Goal: Transaction & Acquisition: Purchase product/service

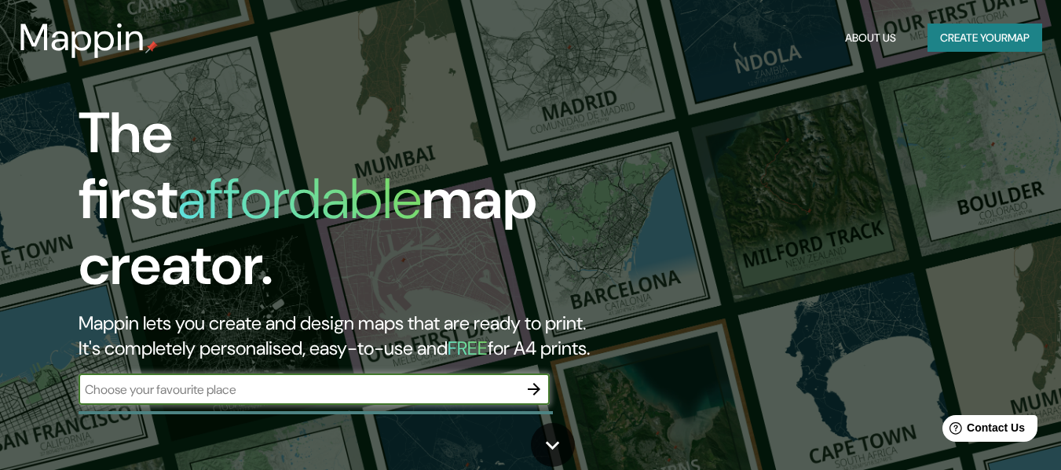
click at [496, 381] on input "text" at bounding box center [299, 390] width 440 height 18
type input "cancun"
drag, startPoint x: 1072, startPoint y: 61, endPoint x: 1072, endPoint y: -28, distance: 89.5
click at [1060, 0] on html "Mappin About Us Create your map The first affordable map creator. Mappin lets y…" at bounding box center [530, 235] width 1061 height 470
click at [539, 381] on icon "button" at bounding box center [534, 389] width 19 height 19
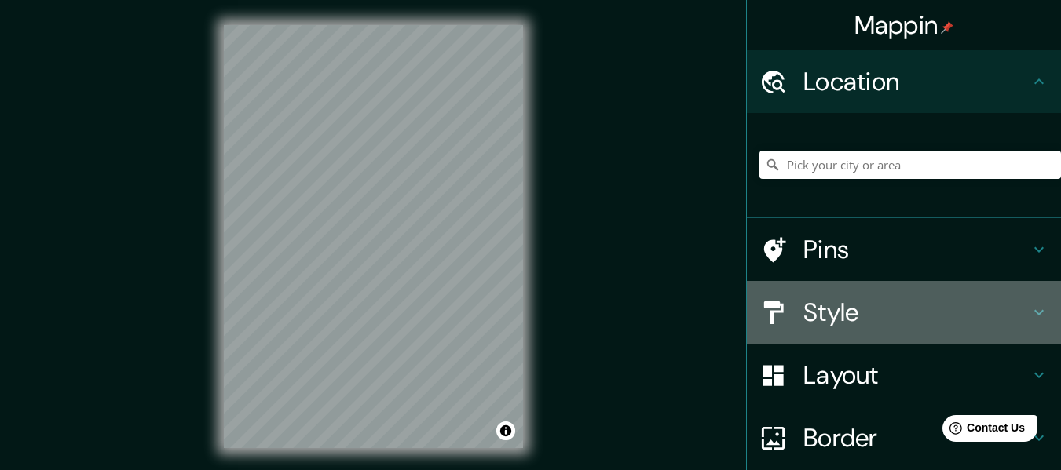
click at [1015, 306] on h4 "Style" at bounding box center [916, 312] width 226 height 31
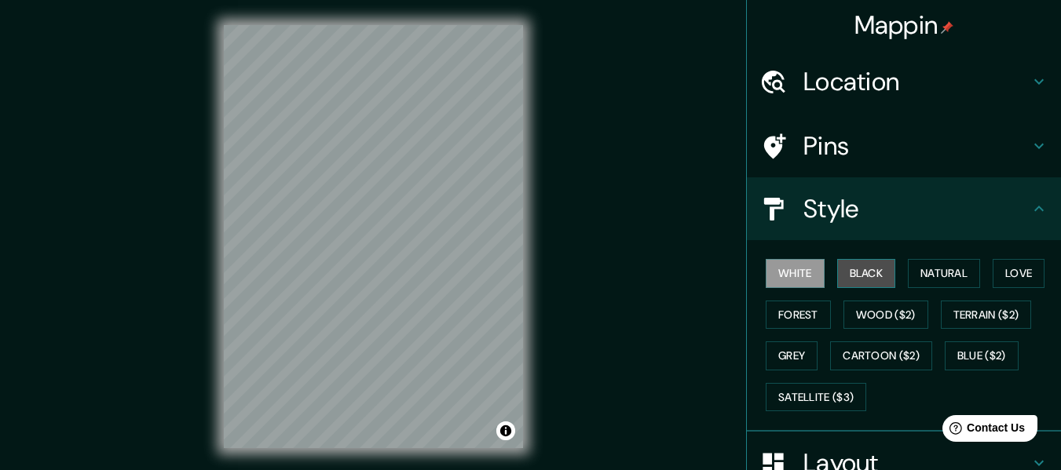
click at [865, 277] on button "Black" at bounding box center [866, 273] width 59 height 29
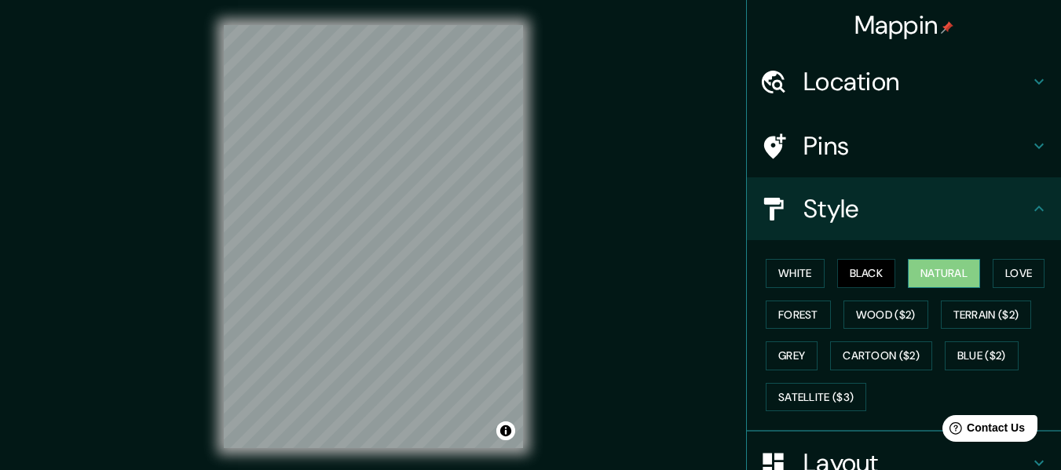
click at [942, 275] on button "Natural" at bounding box center [944, 273] width 72 height 29
click at [1010, 276] on button "Love" at bounding box center [1019, 273] width 52 height 29
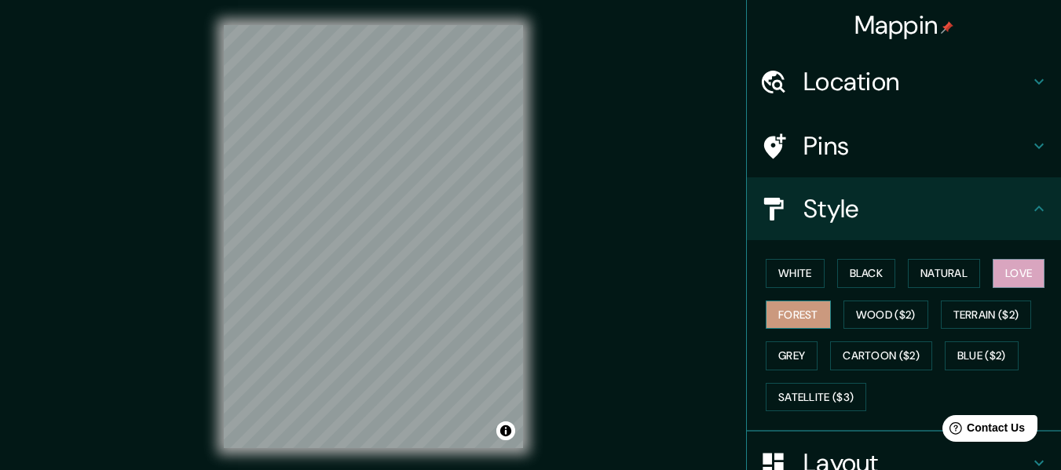
click at [786, 313] on button "Forest" at bounding box center [798, 315] width 65 height 29
click at [869, 319] on button "Wood ($2)" at bounding box center [885, 315] width 85 height 29
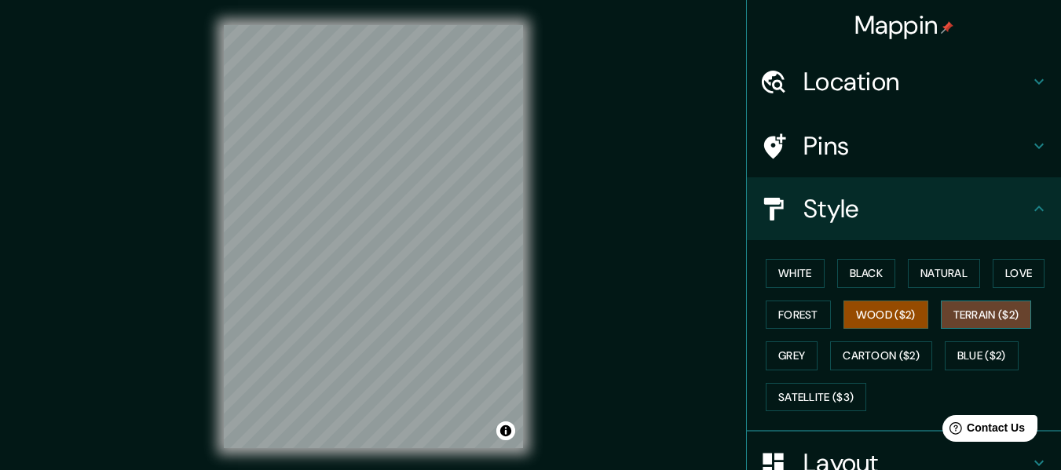
click at [979, 313] on button "Terrain ($2)" at bounding box center [986, 315] width 91 height 29
click at [770, 361] on button "Grey" at bounding box center [792, 356] width 52 height 29
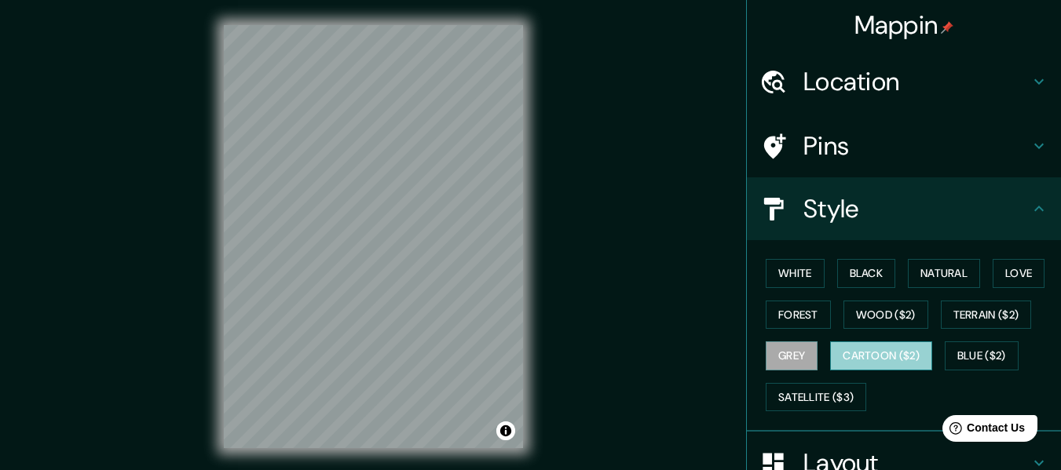
click at [851, 349] on button "Cartoon ($2)" at bounding box center [881, 356] width 102 height 29
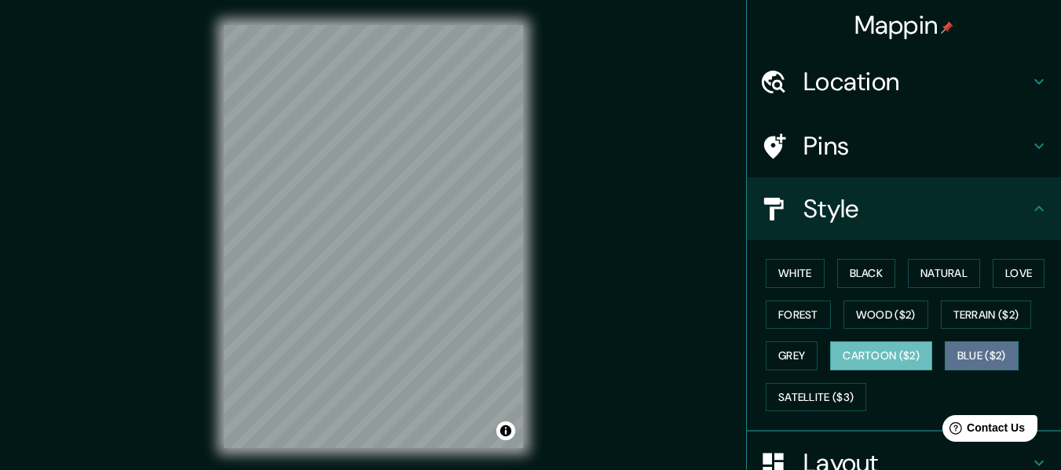
click at [947, 349] on button "Blue ($2)" at bounding box center [982, 356] width 74 height 29
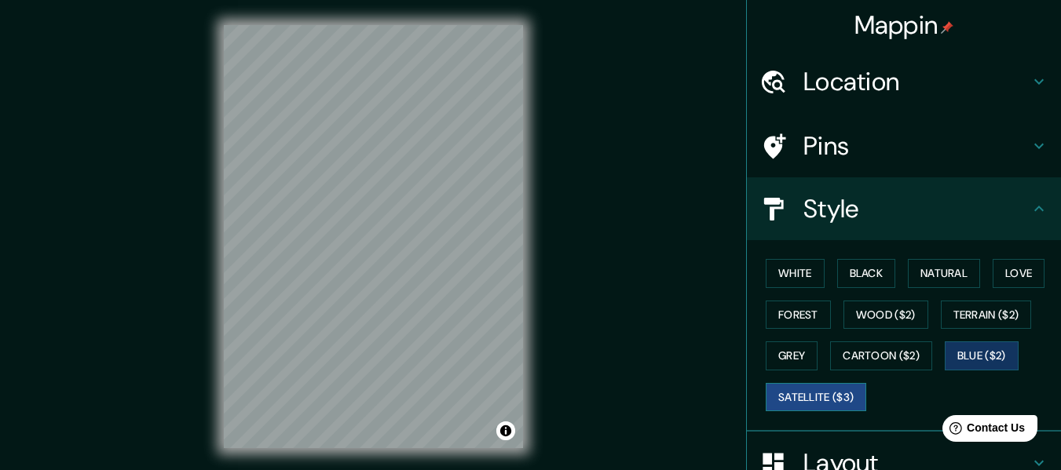
click at [818, 393] on button "Satellite ($3)" at bounding box center [816, 397] width 101 height 29
click at [781, 315] on button "Forest" at bounding box center [798, 315] width 65 height 29
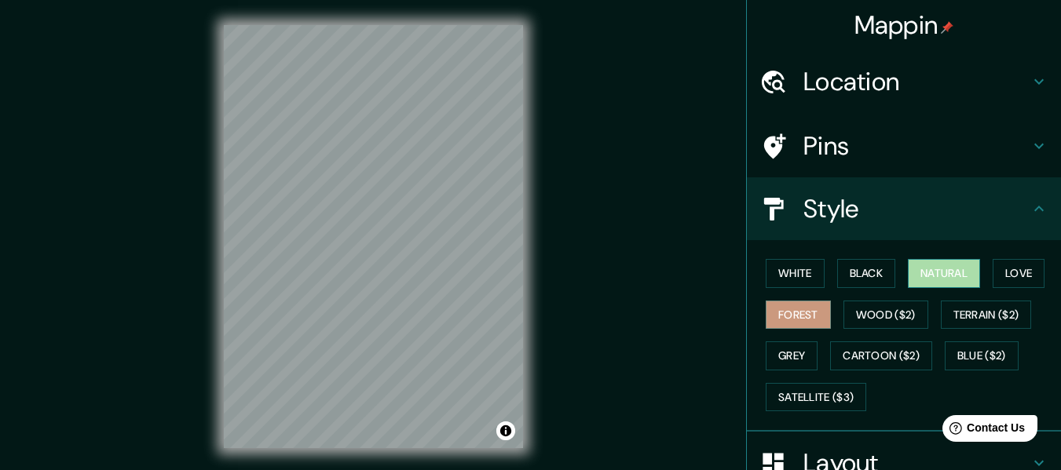
click at [936, 264] on button "Natural" at bounding box center [944, 273] width 72 height 29
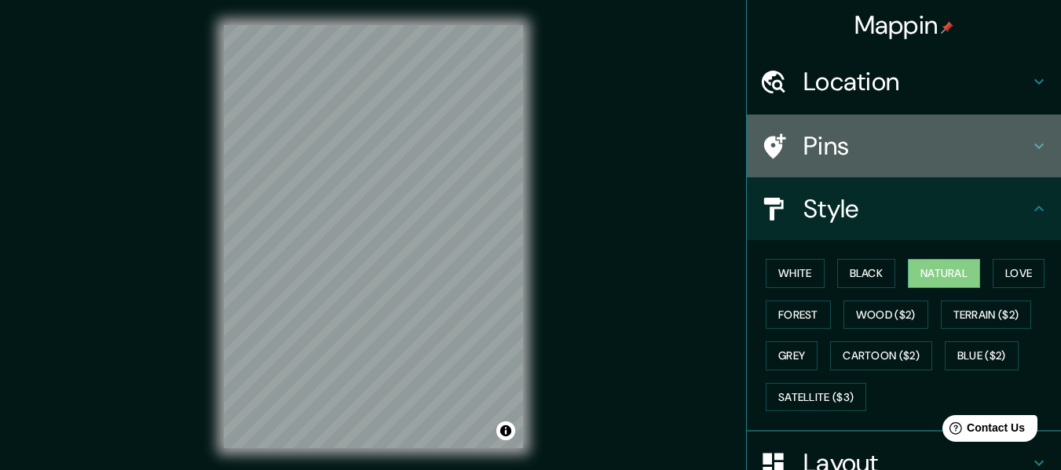
click at [977, 161] on h4 "Pins" at bounding box center [916, 145] width 226 height 31
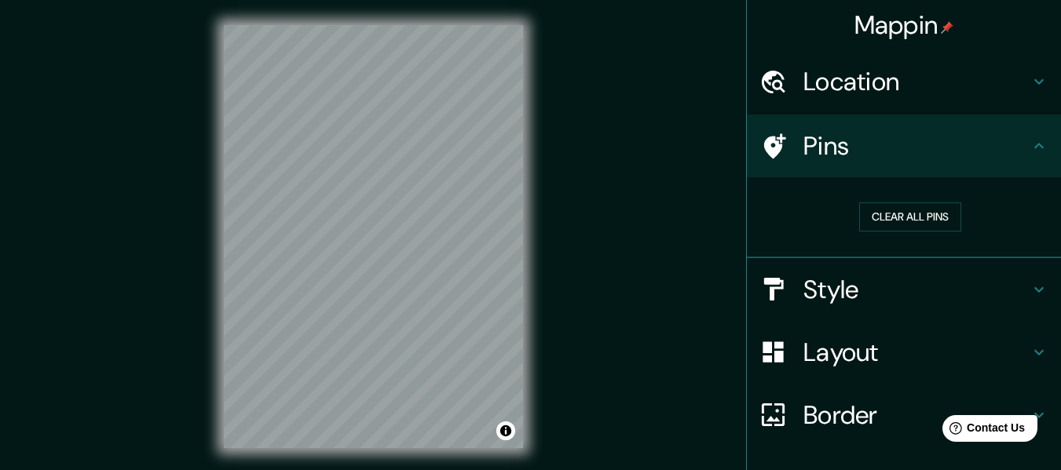
click at [977, 161] on h4 "Pins" at bounding box center [916, 145] width 226 height 31
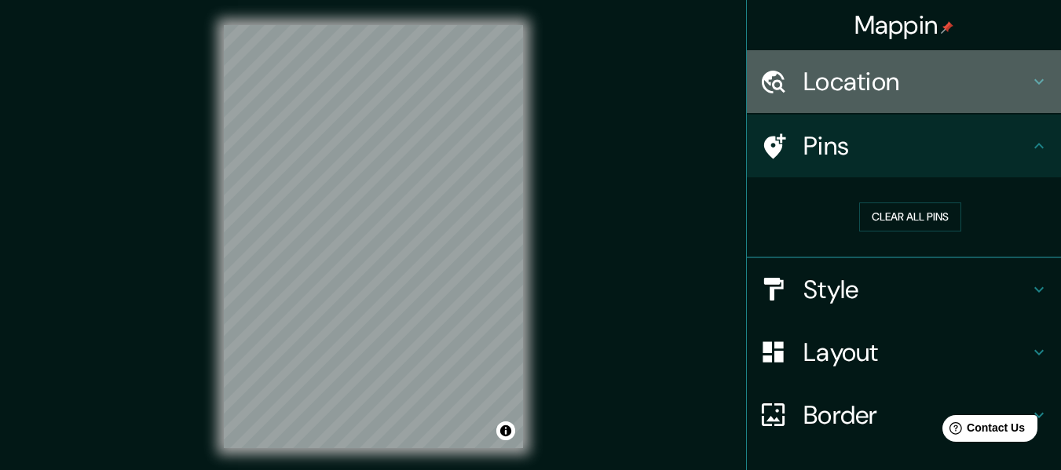
click at [966, 84] on h4 "Location" at bounding box center [916, 81] width 226 height 31
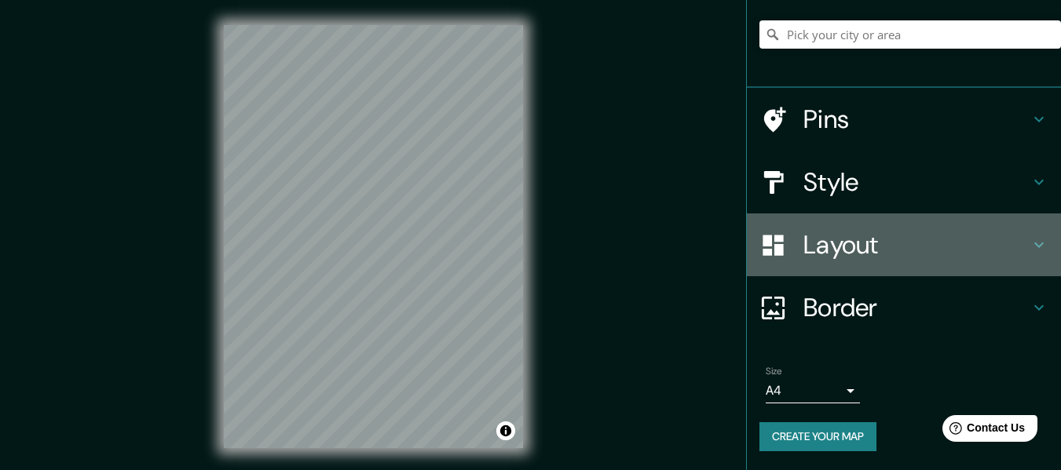
click at [904, 244] on h4 "Layout" at bounding box center [916, 244] width 226 height 31
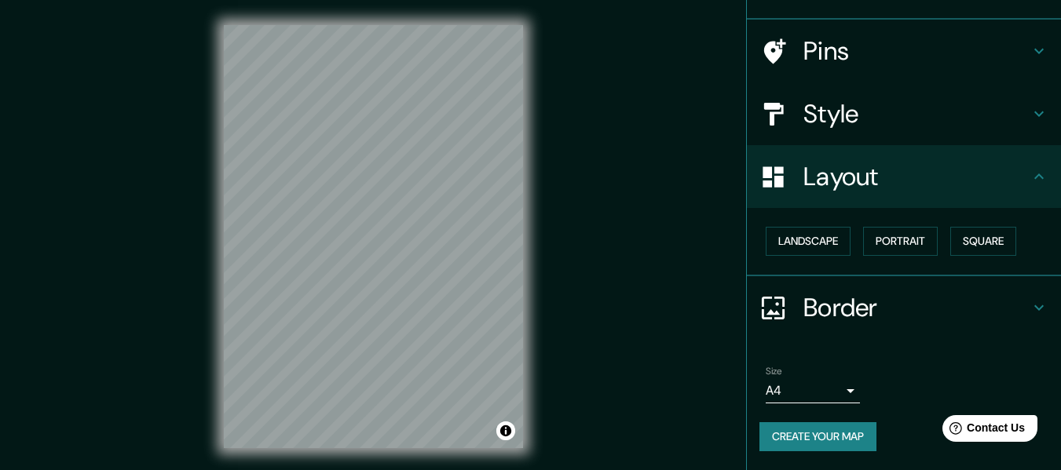
scroll to position [94, 0]
click at [821, 254] on button "Landscape" at bounding box center [808, 242] width 85 height 29
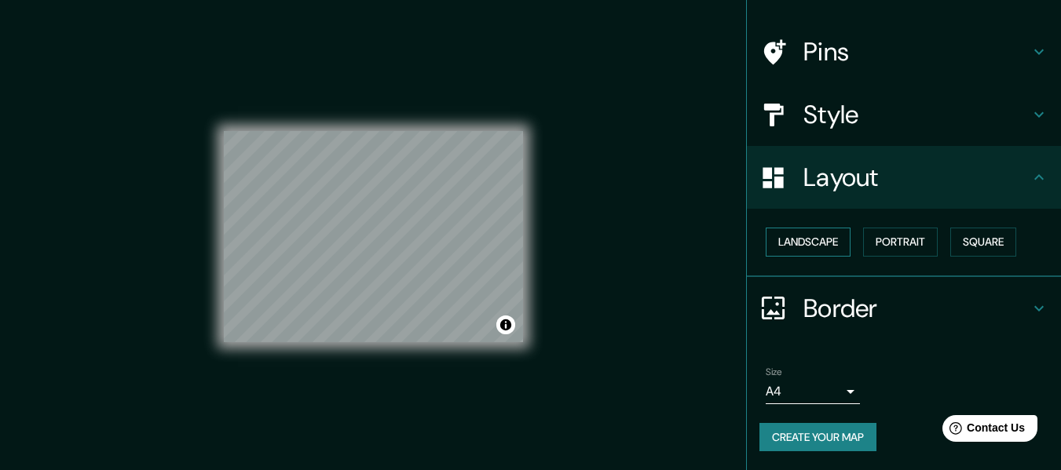
click at [821, 254] on button "Landscape" at bounding box center [808, 242] width 85 height 29
click at [884, 236] on button "Portrait" at bounding box center [900, 242] width 75 height 29
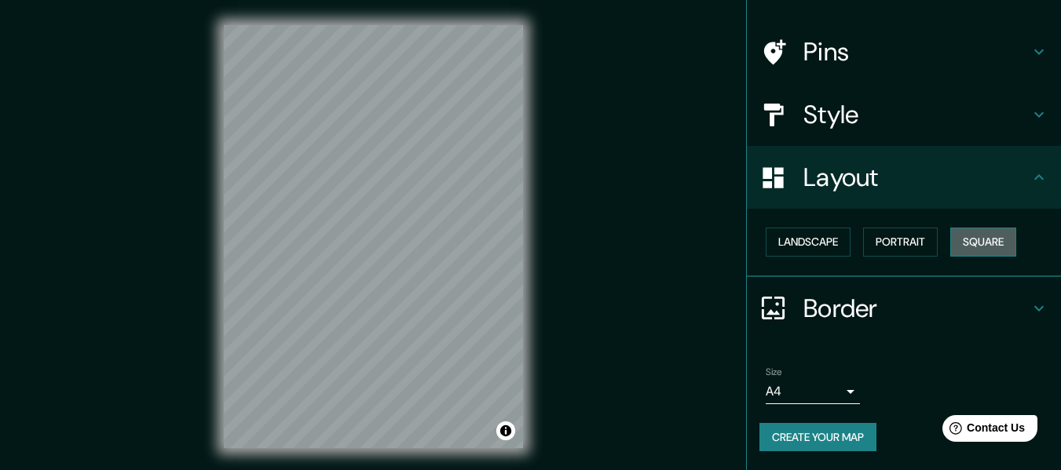
click at [992, 243] on button "Square" at bounding box center [983, 242] width 66 height 29
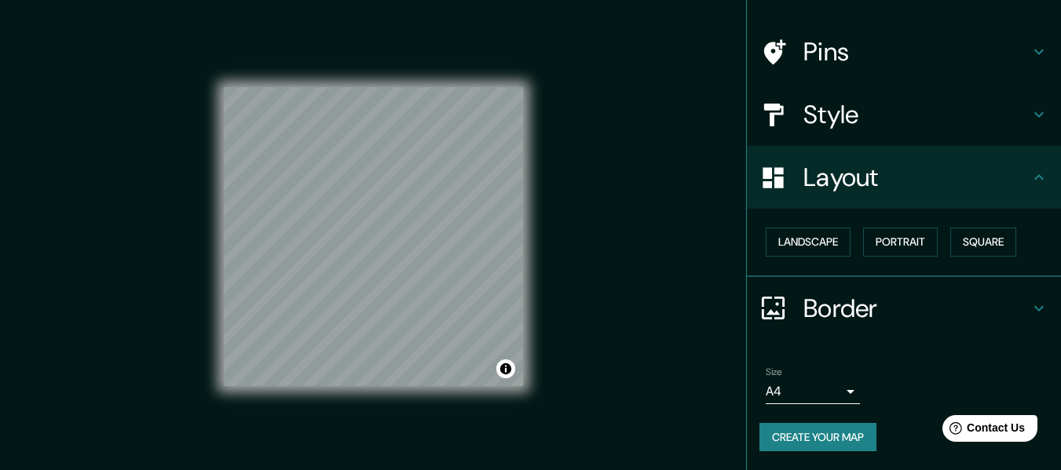
click at [810, 258] on div "Landscape [GEOGRAPHIC_DATA]" at bounding box center [910, 242] width 302 height 42
click at [810, 245] on button "Landscape" at bounding box center [808, 242] width 85 height 29
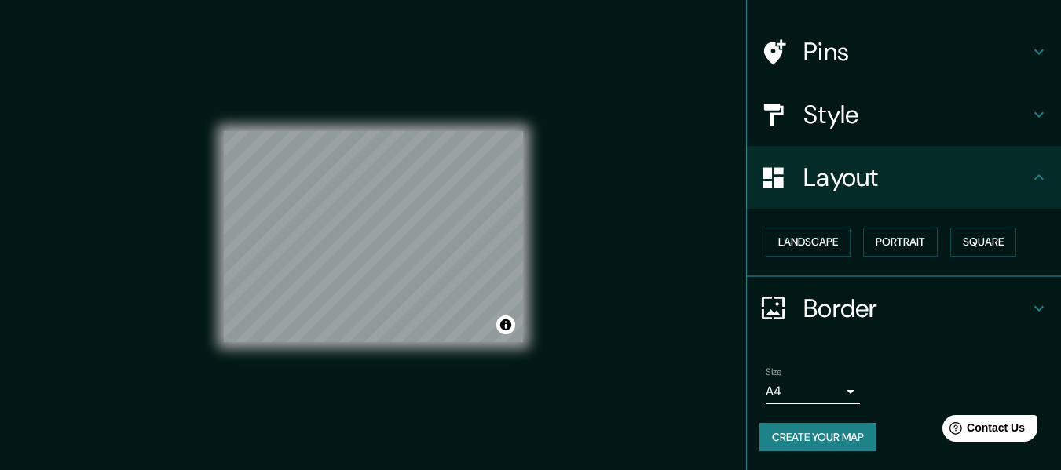
click at [826, 310] on h4 "Border" at bounding box center [916, 308] width 226 height 31
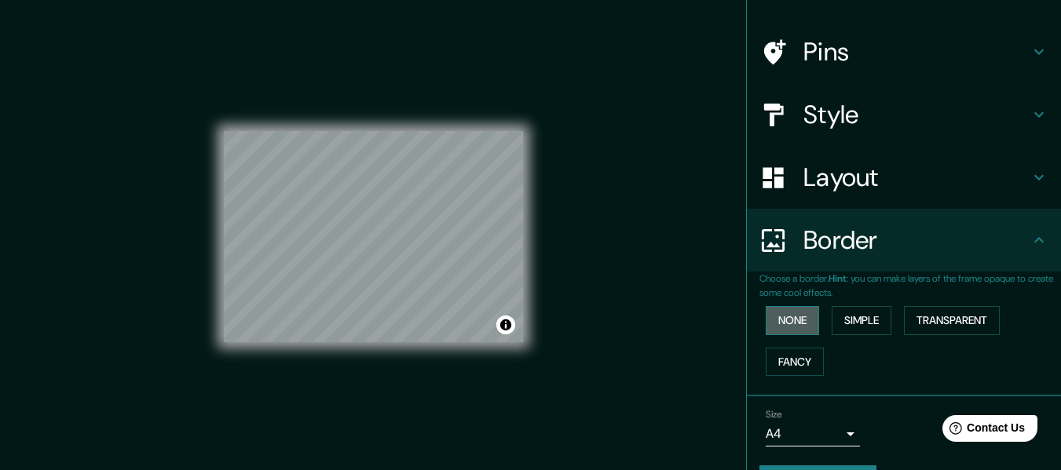
click at [771, 316] on button "None" at bounding box center [792, 320] width 53 height 29
click at [862, 325] on button "Simple" at bounding box center [862, 320] width 60 height 29
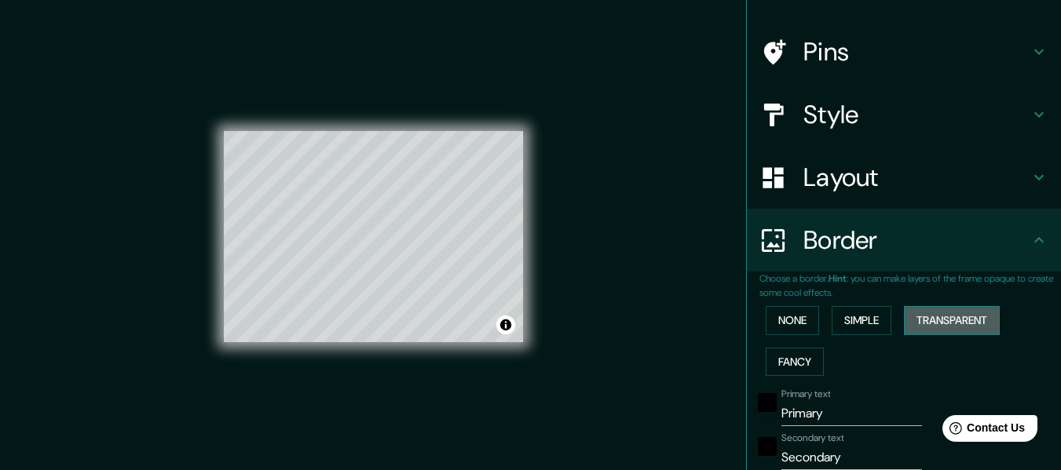
click at [930, 321] on button "Transparent" at bounding box center [952, 320] width 96 height 29
click at [789, 360] on button "Fancy" at bounding box center [795, 362] width 58 height 29
click at [771, 321] on button "None" at bounding box center [792, 320] width 53 height 29
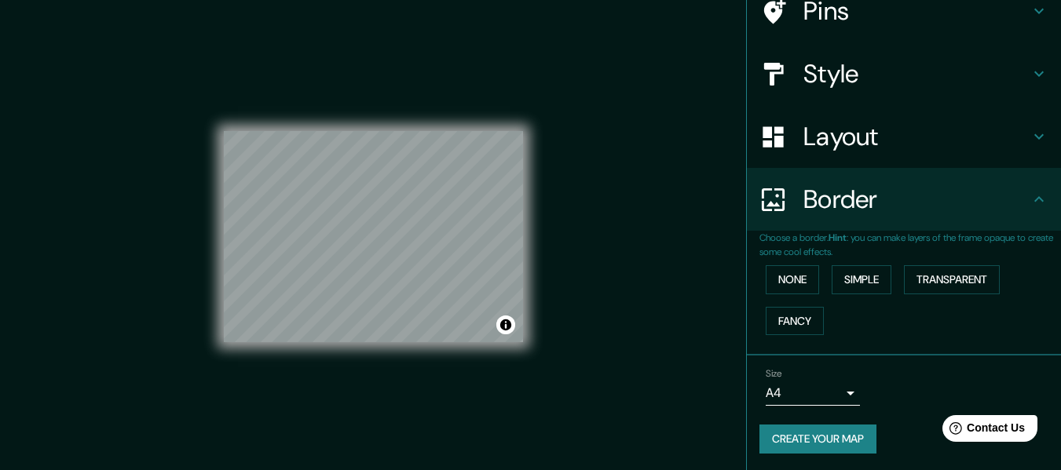
scroll to position [137, 0]
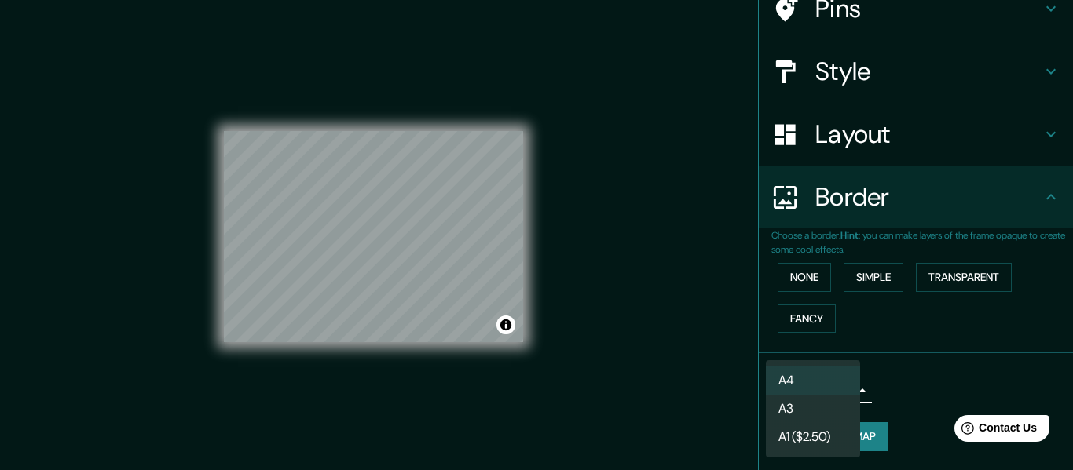
click at [802, 388] on body "Mappin Location Pins Style Layout Border Choose a border. Hint : you can make l…" at bounding box center [536, 235] width 1073 height 470
click at [898, 390] on div at bounding box center [536, 235] width 1073 height 470
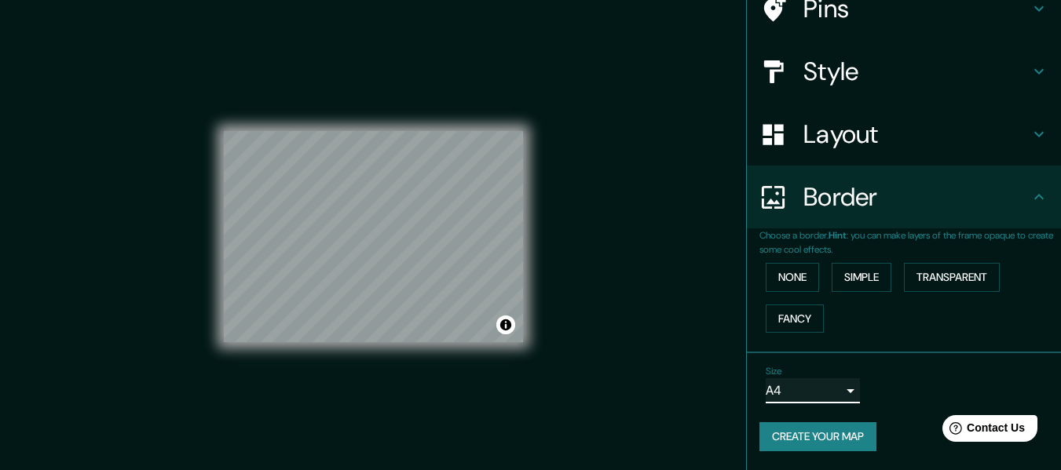
scroll to position [0, 0]
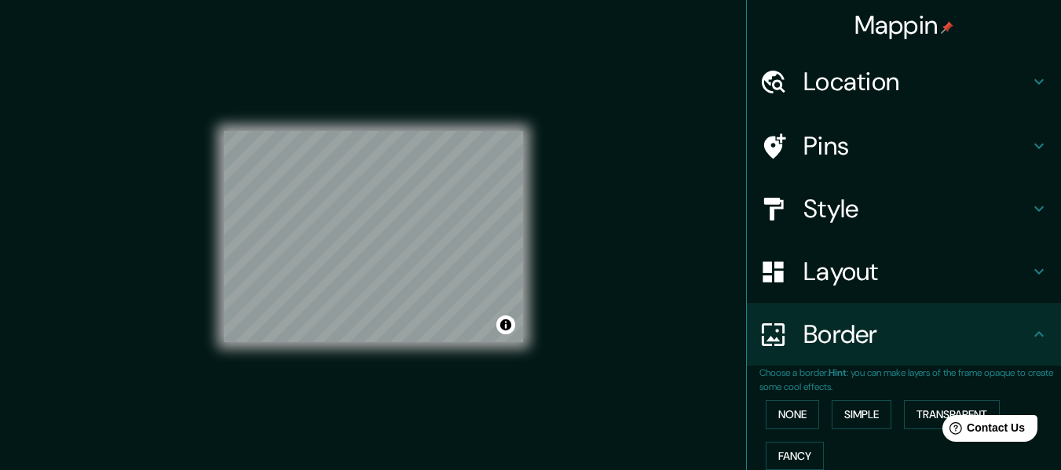
click at [912, 150] on h4 "Pins" at bounding box center [916, 145] width 226 height 31
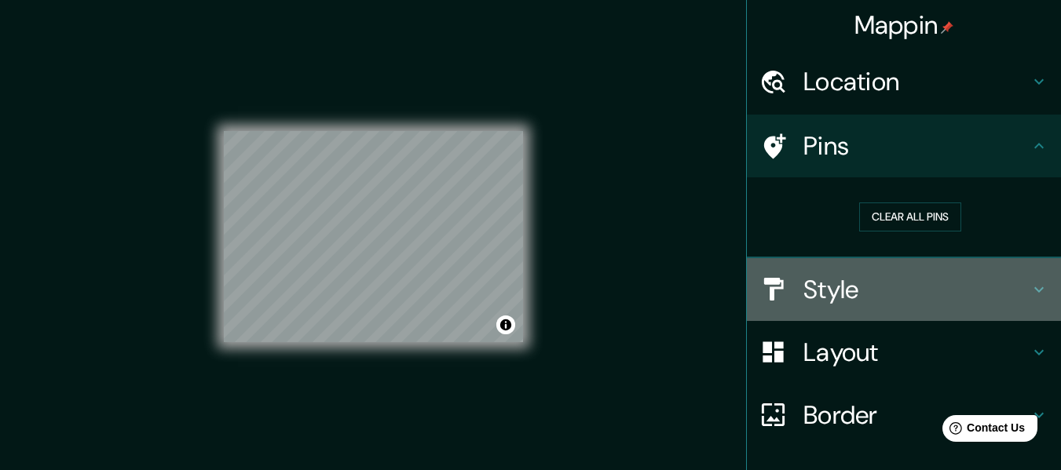
click at [894, 286] on h4 "Style" at bounding box center [916, 289] width 226 height 31
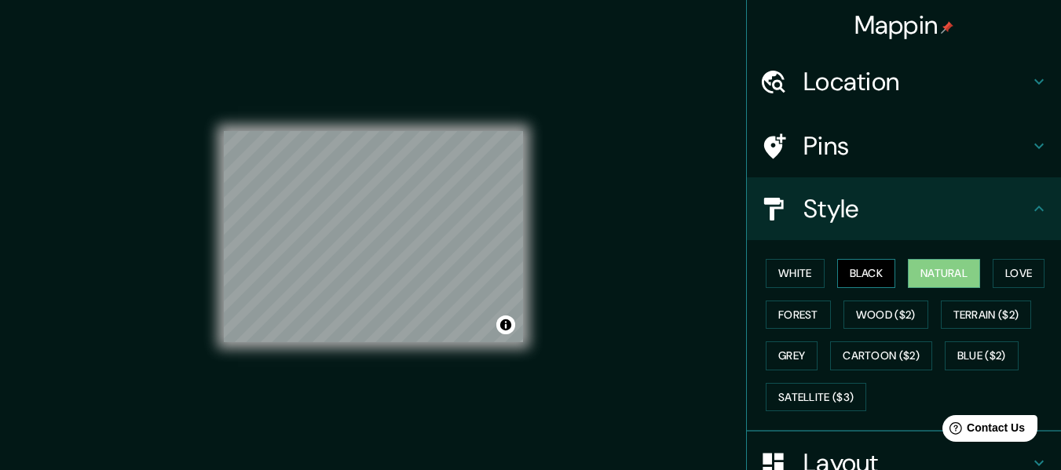
click at [851, 269] on button "Black" at bounding box center [866, 273] width 59 height 29
click at [796, 280] on button "White" at bounding box center [795, 273] width 59 height 29
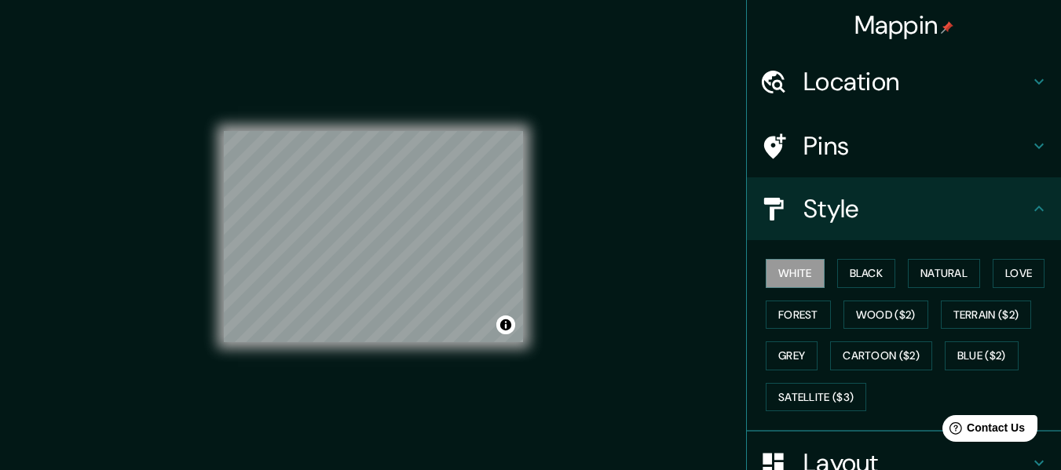
click at [890, 269] on div "White Black Natural Love Forest Wood ($2) Terrain ($2) Grey Cartoon ($2) Blue (…" at bounding box center [910, 335] width 302 height 165
click at [933, 273] on button "Natural" at bounding box center [944, 273] width 72 height 29
